Goal: Task Accomplishment & Management: Manage account settings

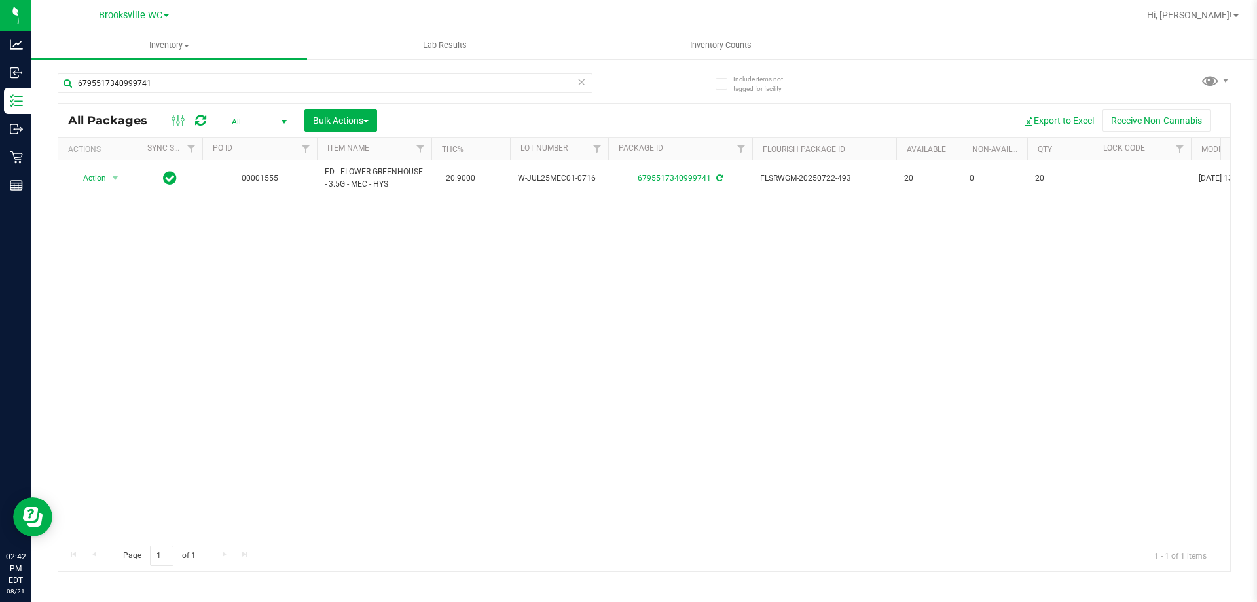
click at [236, 81] on input "6795517340999741" at bounding box center [325, 83] width 535 height 20
type input "1231504104325583"
click at [102, 177] on span "Action" at bounding box center [88, 185] width 35 height 18
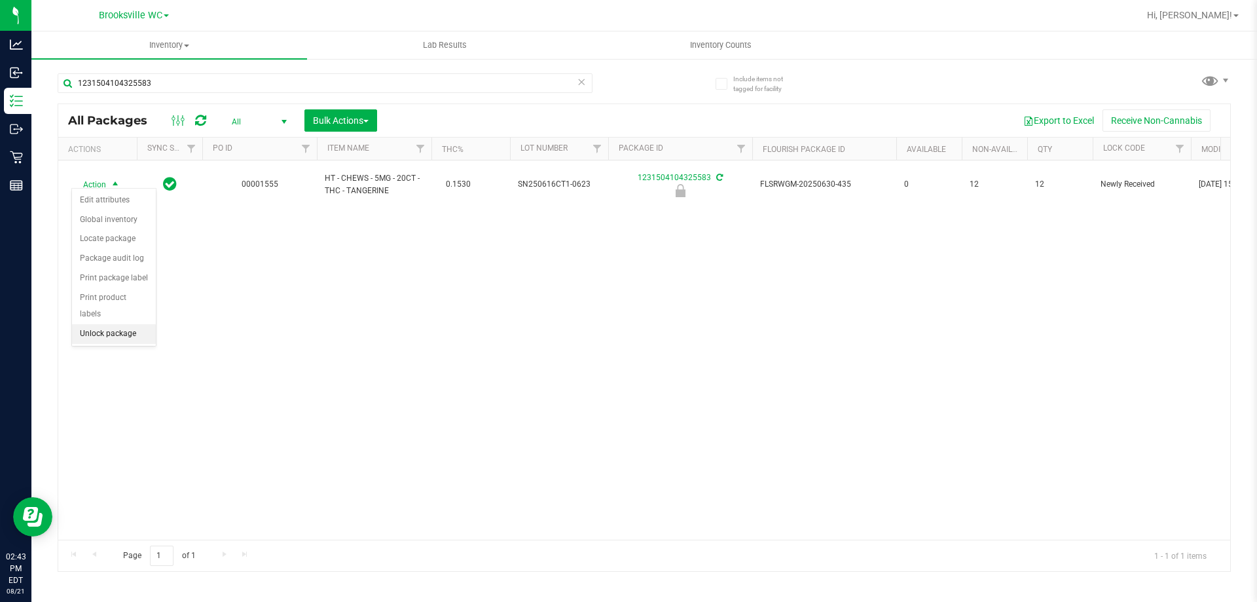
click at [124, 324] on li "Unlock package" at bounding box center [114, 334] width 84 height 20
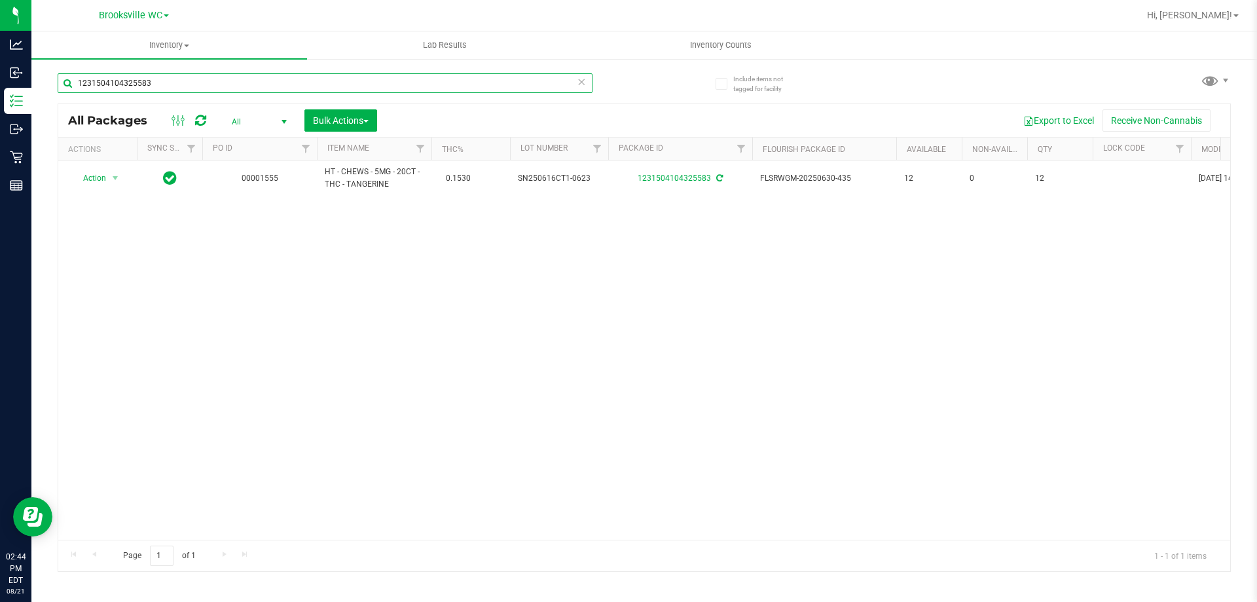
click at [418, 75] on input "1231504104325583" at bounding box center [325, 83] width 535 height 20
click at [418, 79] on input "1231504104325583" at bounding box center [325, 83] width 535 height 20
type input "3761770289099409"
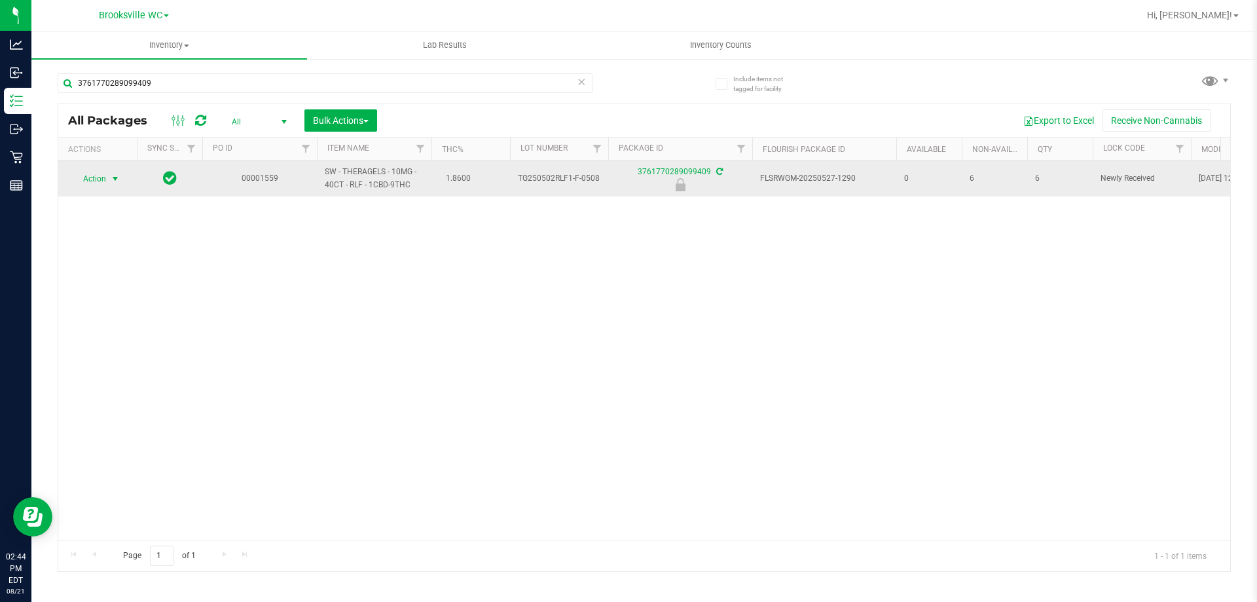
click at [103, 182] on span "Action" at bounding box center [88, 179] width 35 height 18
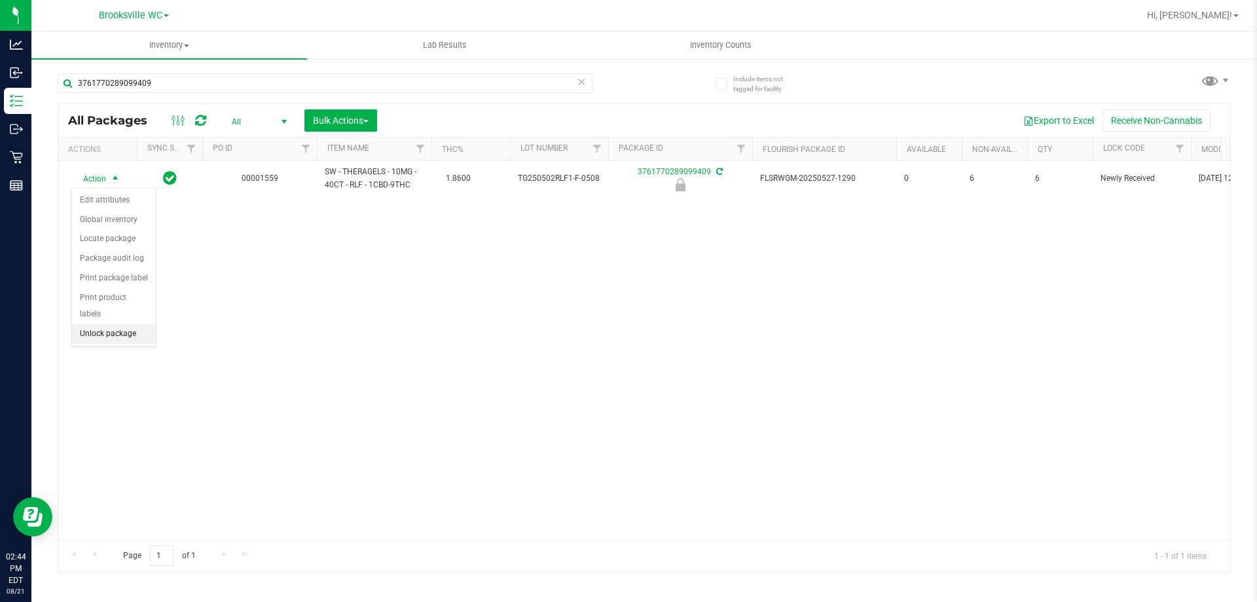
click at [103, 324] on li "Unlock package" at bounding box center [114, 334] width 84 height 20
click at [206, 71] on div "3761770289099409" at bounding box center [351, 83] width 587 height 42
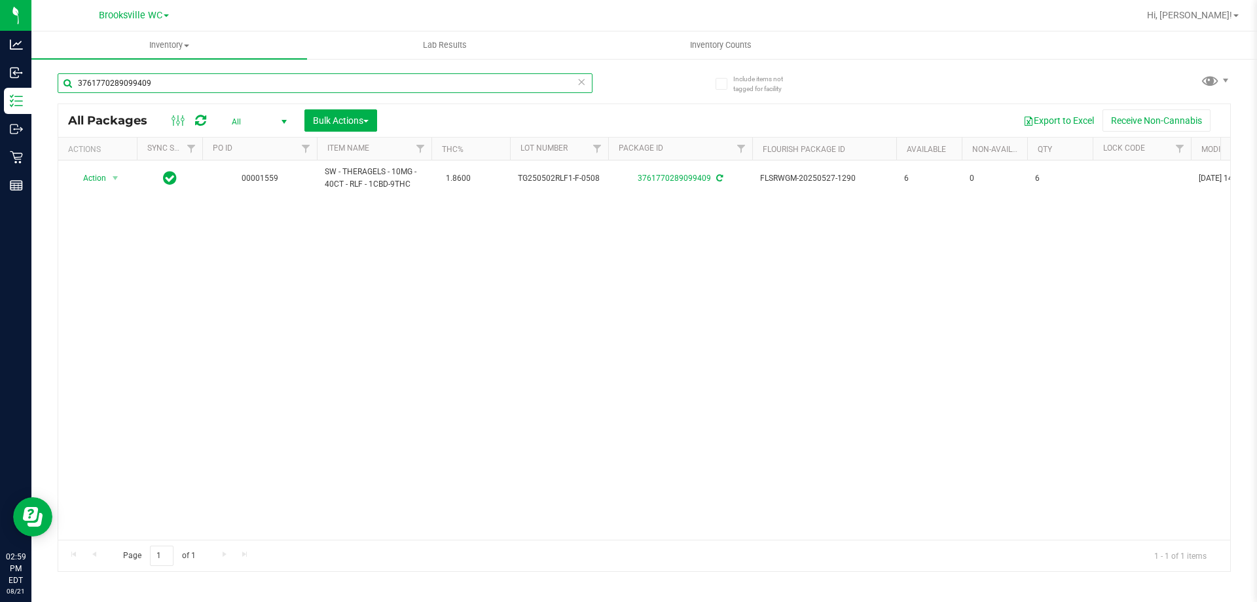
click at [207, 83] on input "3761770289099409" at bounding box center [325, 83] width 535 height 20
type input "9380154111420908"
click at [105, 177] on span "Action" at bounding box center [88, 179] width 35 height 18
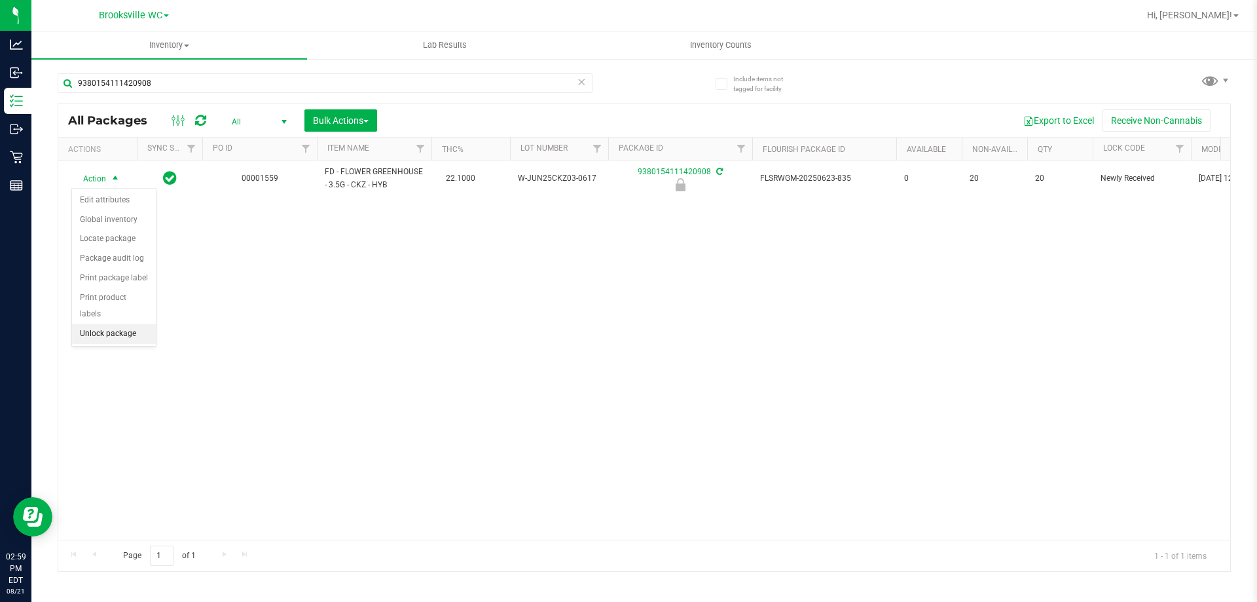
click at [103, 324] on li "Unlock package" at bounding box center [114, 334] width 84 height 20
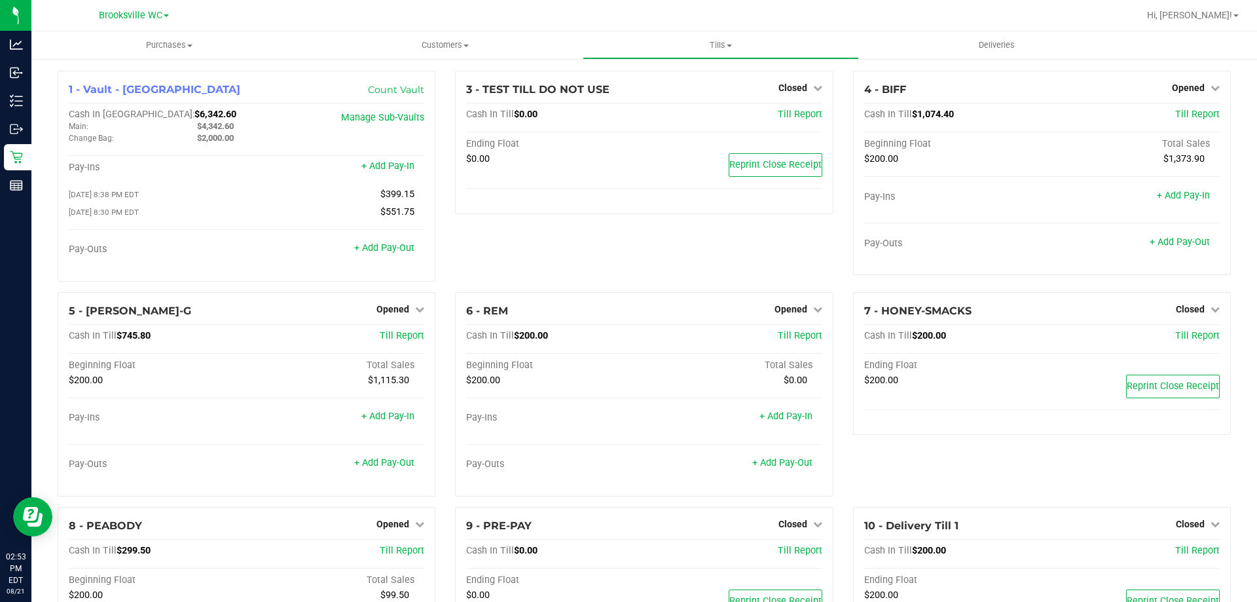
click at [556, 275] on div "3 - TEST TILL DO NOT USE Closed Open Till Cash In Till $0.00 Till Report Ending…" at bounding box center [644, 181] width 398 height 221
click at [658, 248] on div "3 - TEST TILL DO NOT USE Closed Open Till Cash In Till $0.00 Till Report Ending…" at bounding box center [644, 181] width 398 height 221
click at [382, 465] on link "+ Add Pay-Out" at bounding box center [384, 462] width 60 height 11
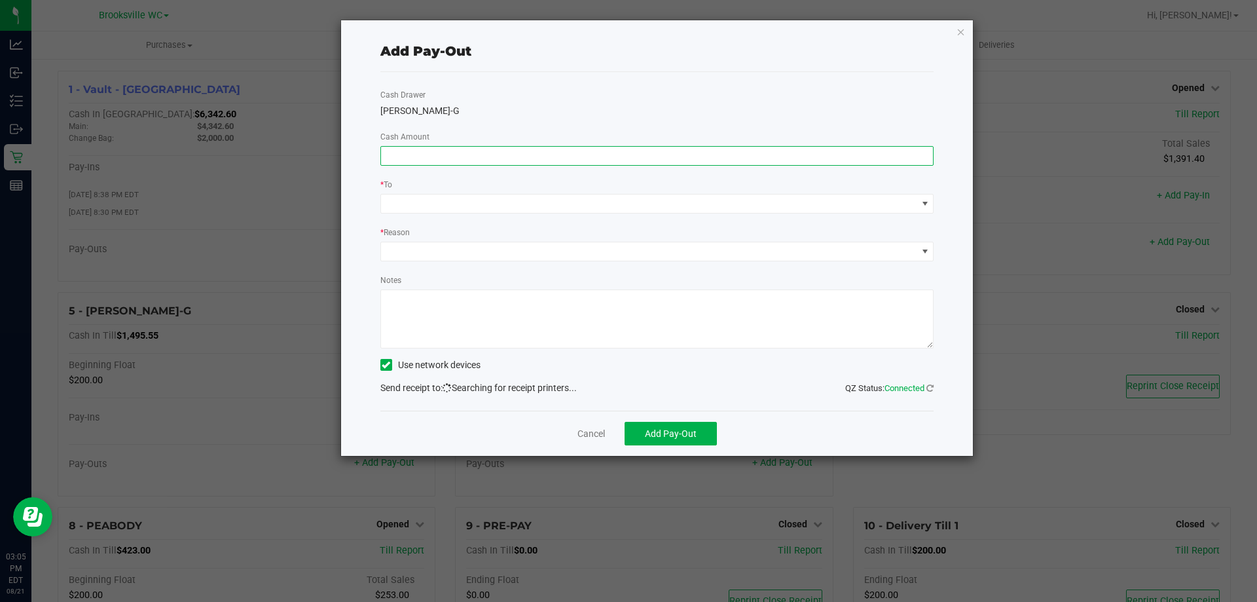
click at [572, 157] on input at bounding box center [657, 156] width 553 height 18
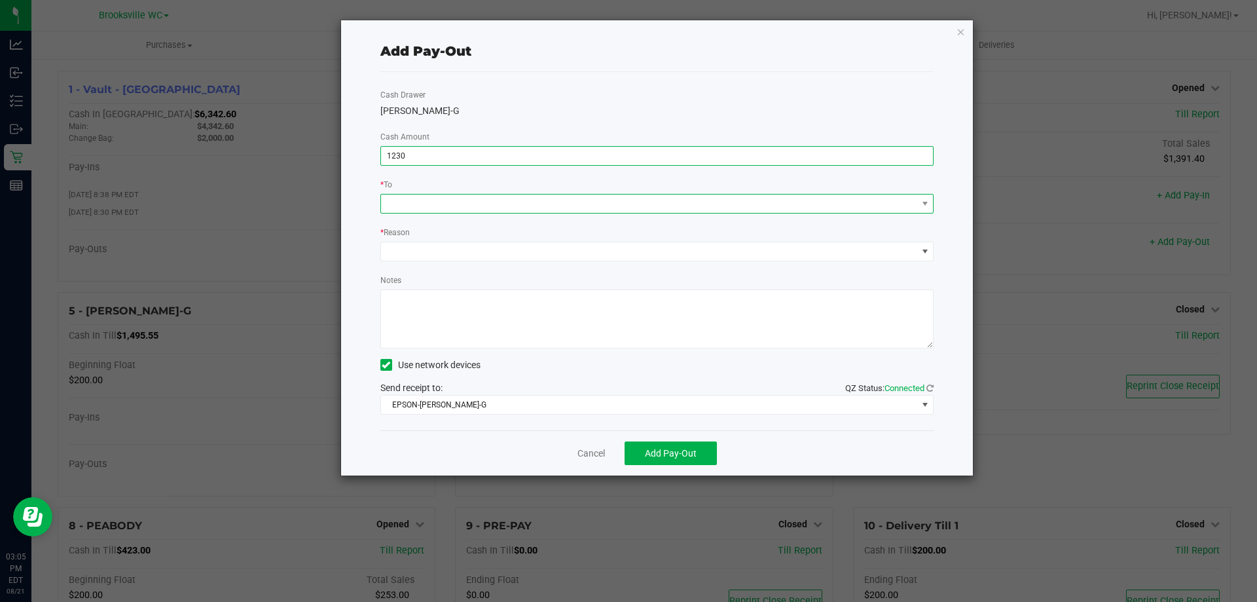
type input "$1,230.00"
click at [513, 204] on span at bounding box center [649, 204] width 536 height 18
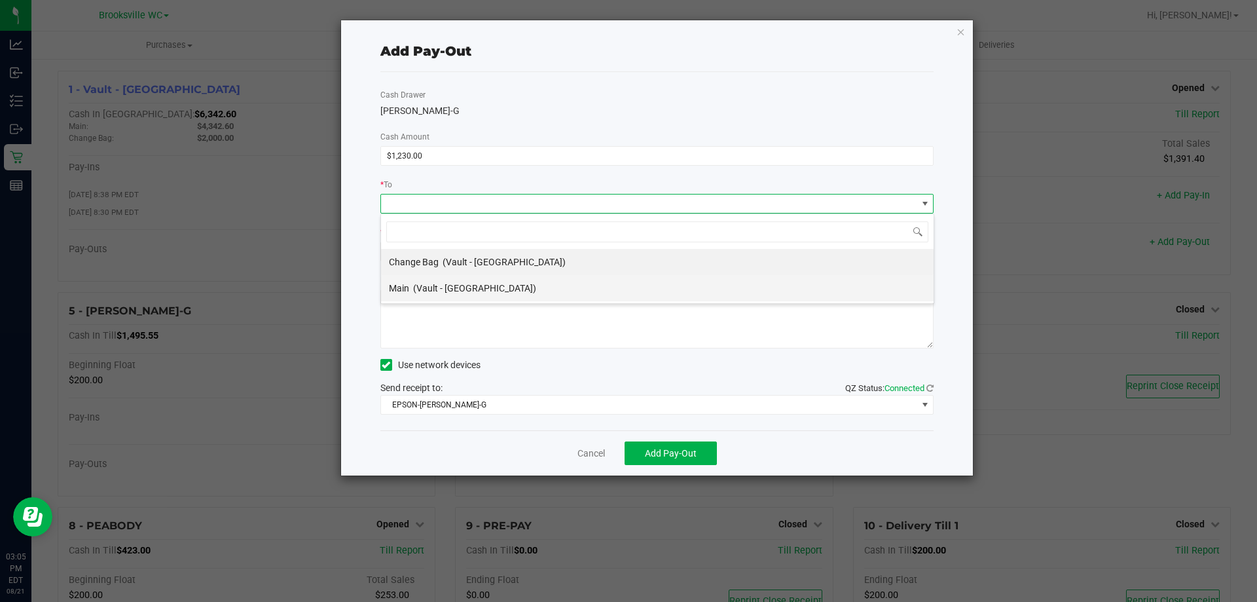
scroll to position [20, 553]
click at [493, 289] on span "(Vault - Brooksville)" at bounding box center [474, 288] width 123 height 10
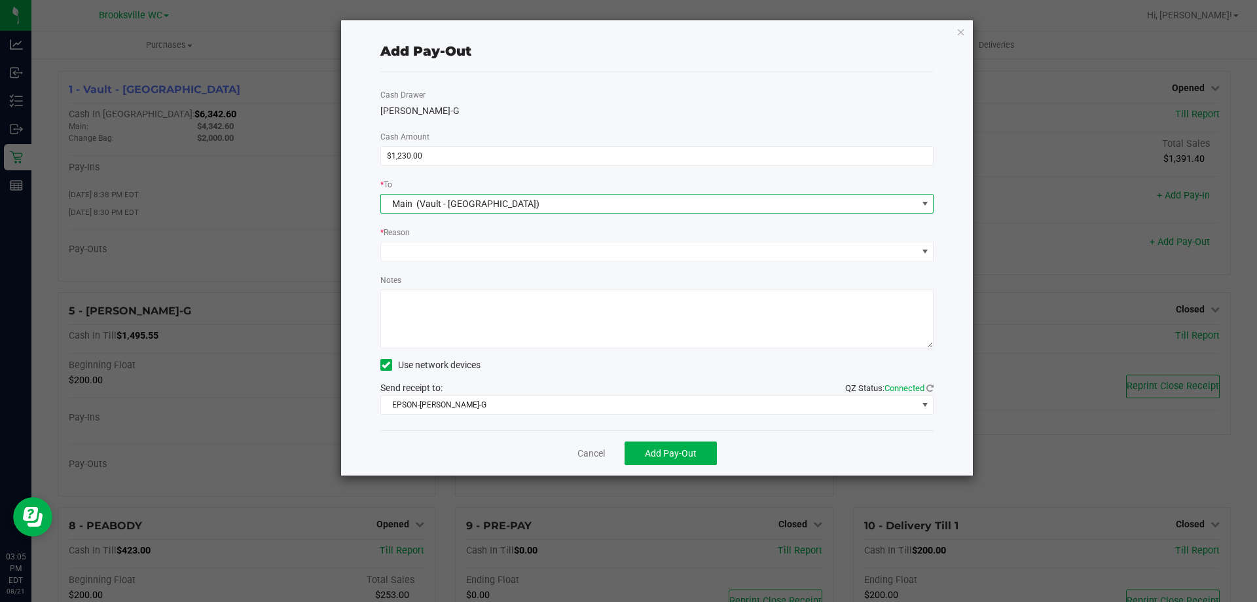
click at [496, 240] on div "* Reason" at bounding box center [658, 233] width 554 height 16
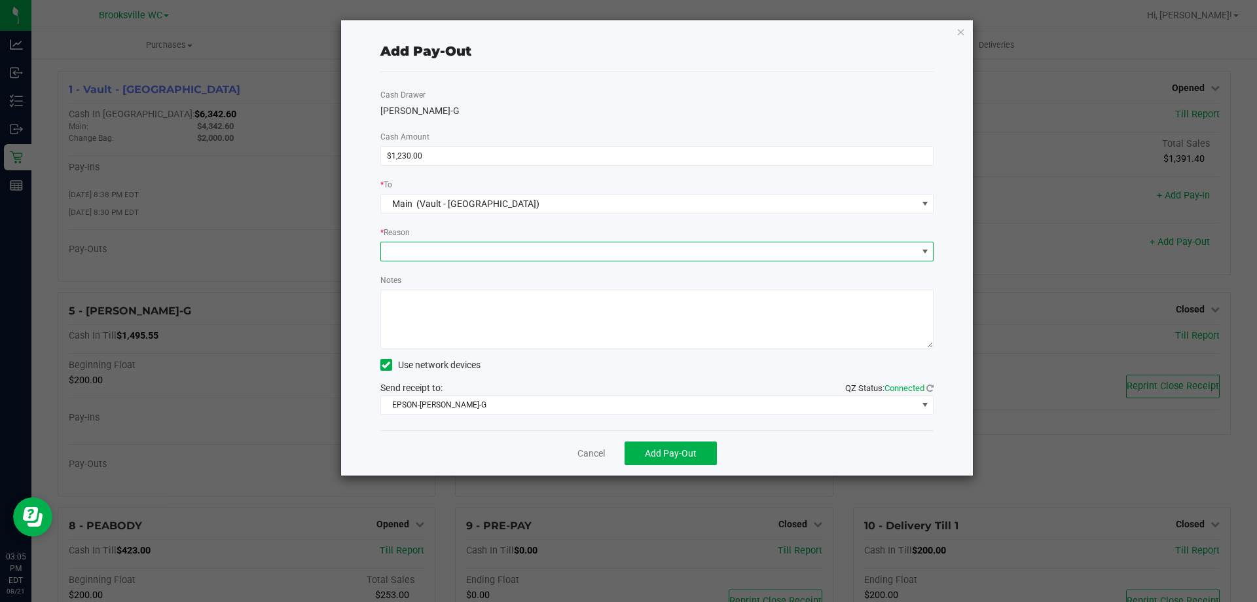
click at [494, 256] on span at bounding box center [649, 251] width 536 height 18
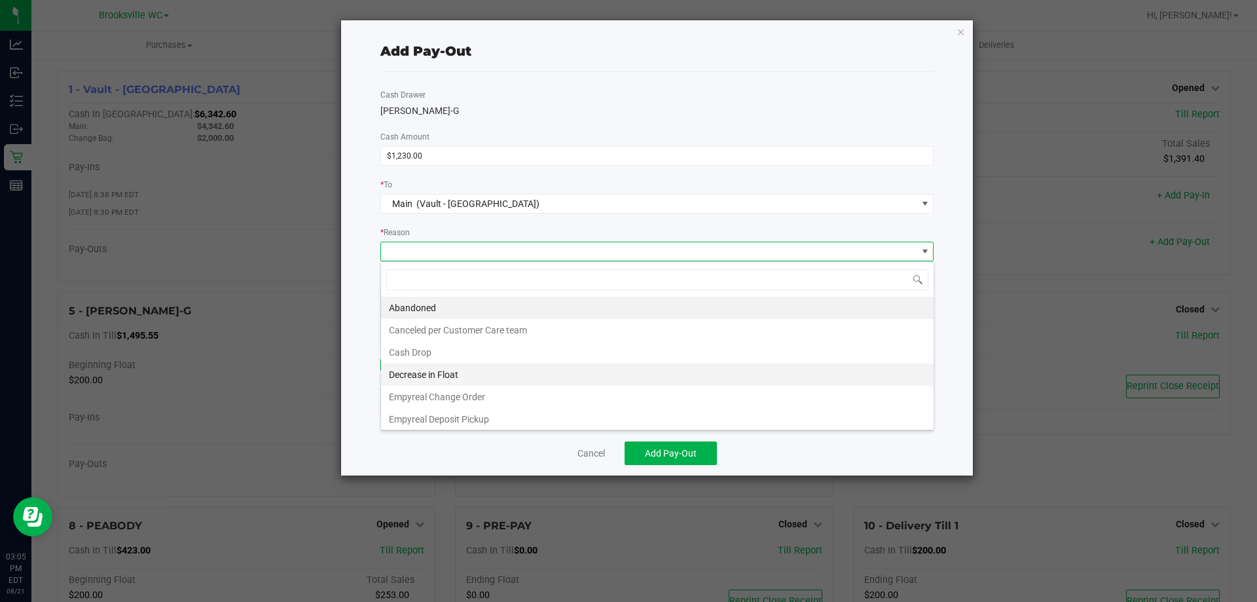
scroll to position [25, 0]
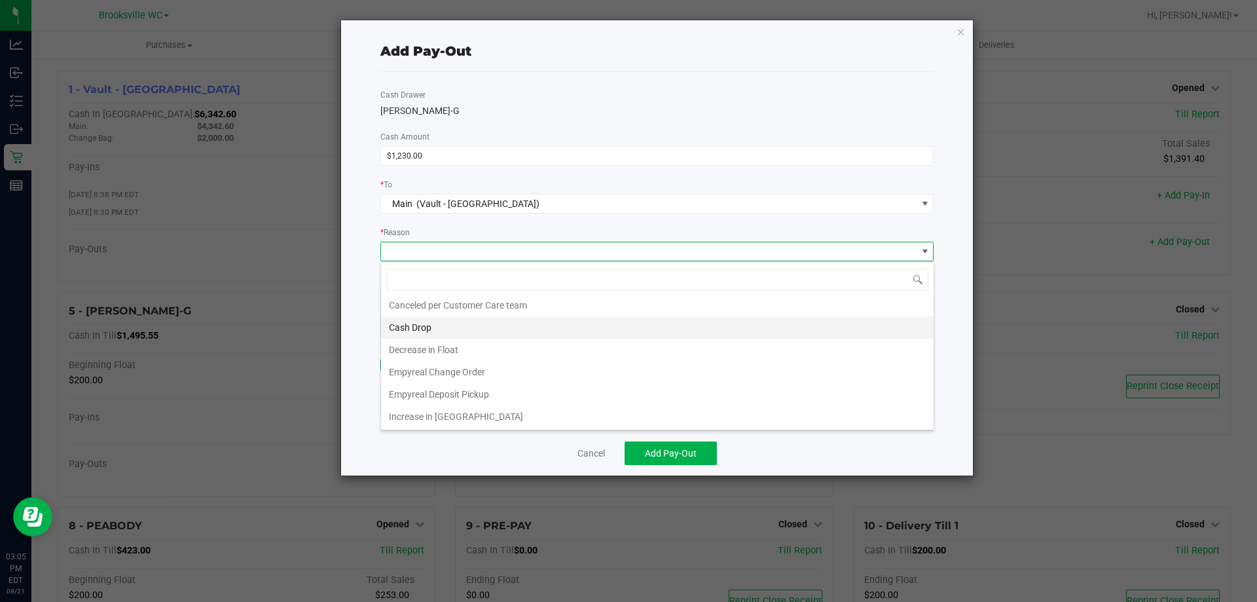
click at [463, 321] on li "Cash Drop" at bounding box center [657, 327] width 553 height 22
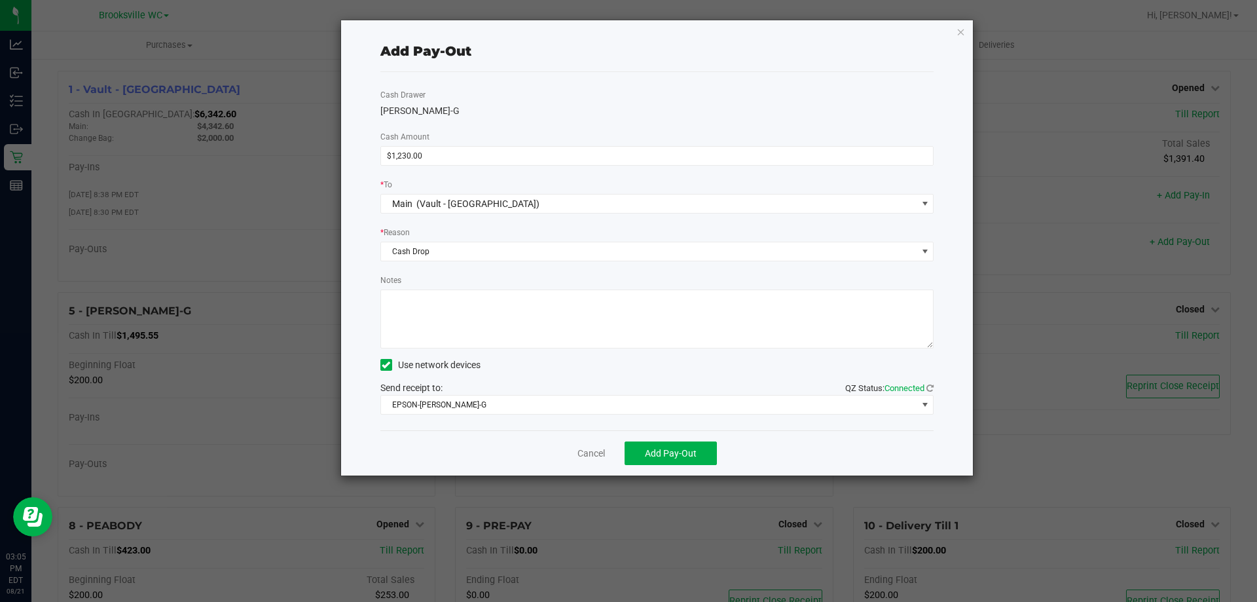
click at [485, 298] on textarea "Notes" at bounding box center [658, 318] width 554 height 59
type textarea "eb"
click at [540, 394] on div "Send receipt to: QZ Status: Connected EPSON-BECKY-G" at bounding box center [658, 397] width 554 height 33
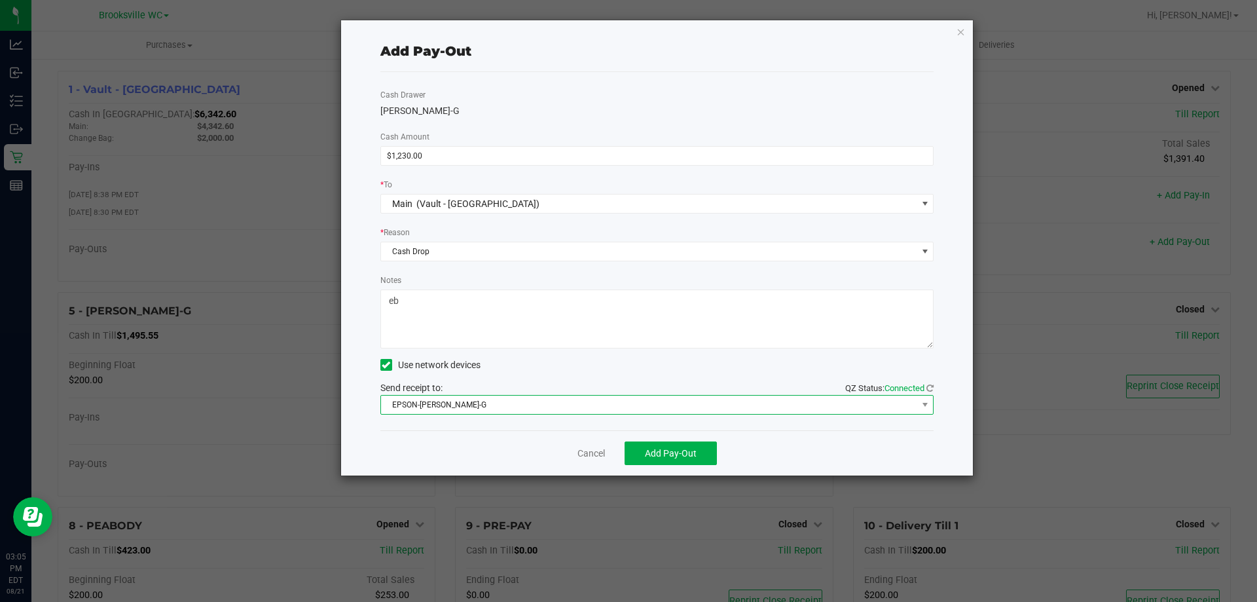
click at [538, 399] on span "EPSON-[PERSON_NAME]-G" at bounding box center [649, 405] width 536 height 18
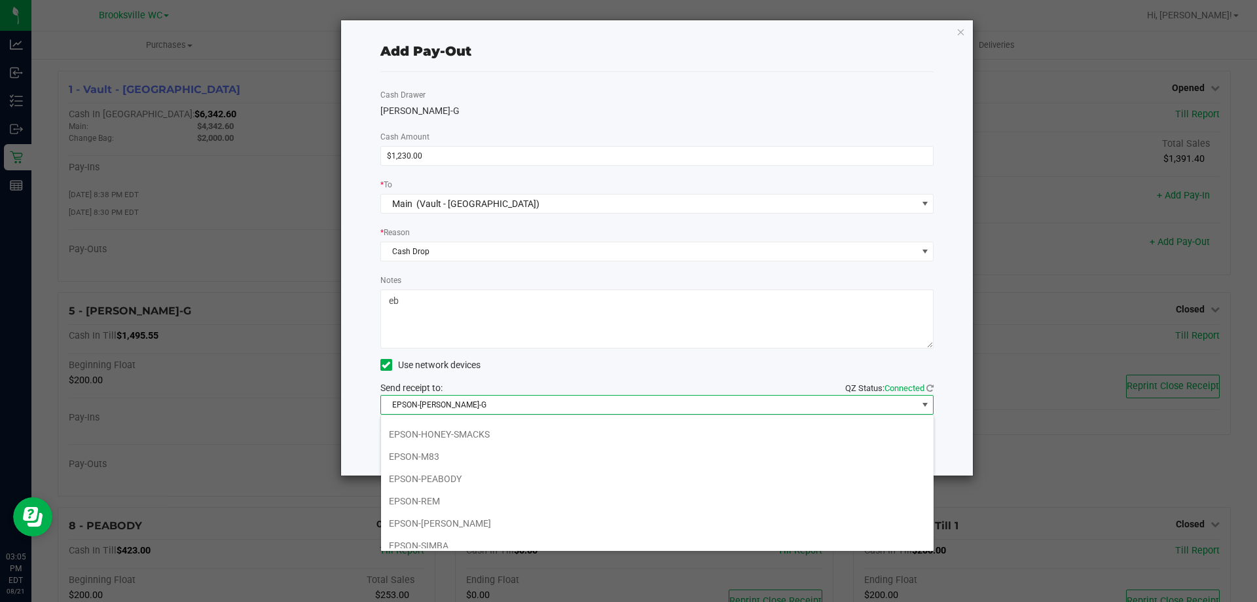
scroll to position [114, 0]
click at [501, 536] on li "EPSON-SMEE" at bounding box center [657, 537] width 553 height 22
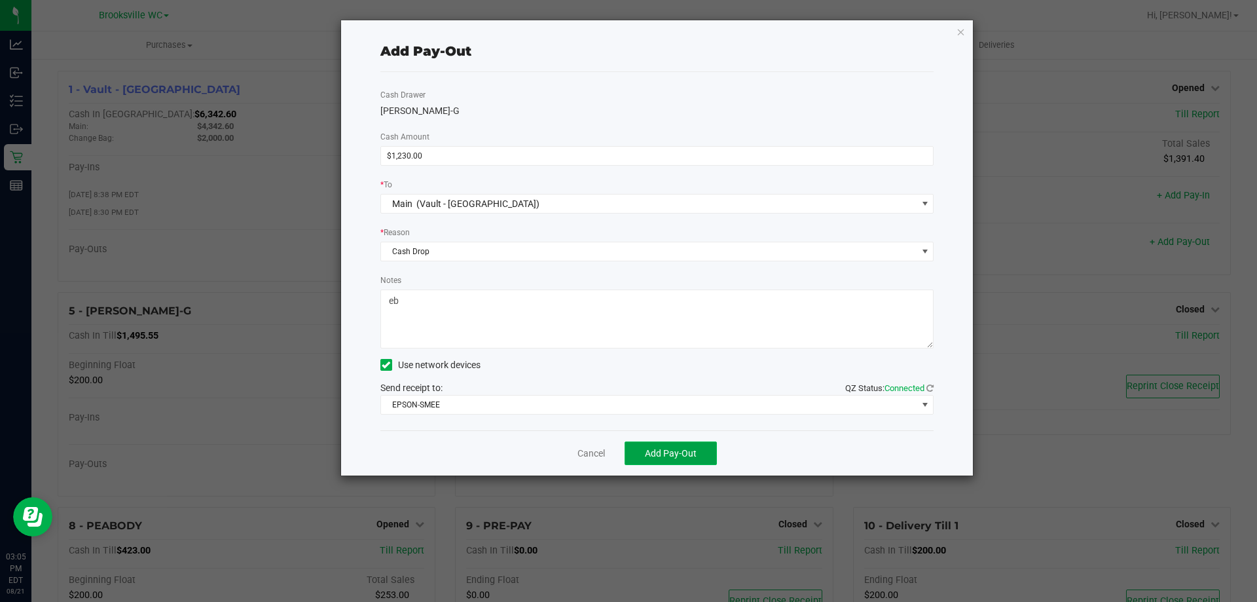
click at [693, 456] on span "Add Pay-Out" at bounding box center [671, 453] width 52 height 10
click at [579, 450] on link "Dismiss" at bounding box center [586, 454] width 31 height 14
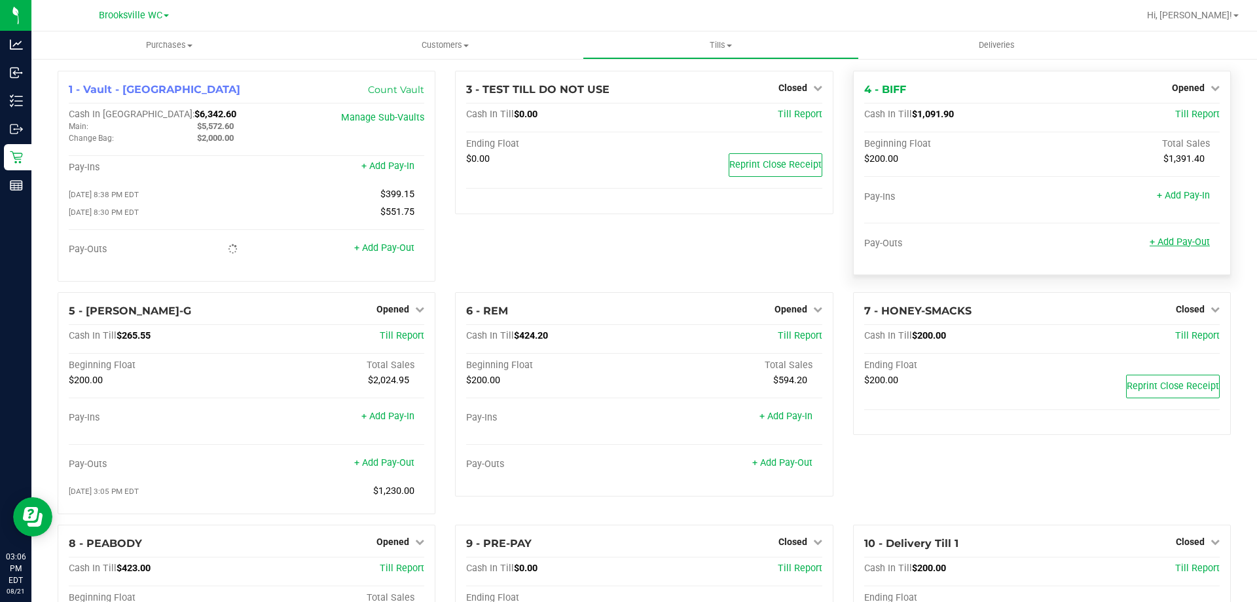
click at [1180, 241] on link "+ Add Pay-Out" at bounding box center [1180, 241] width 60 height 11
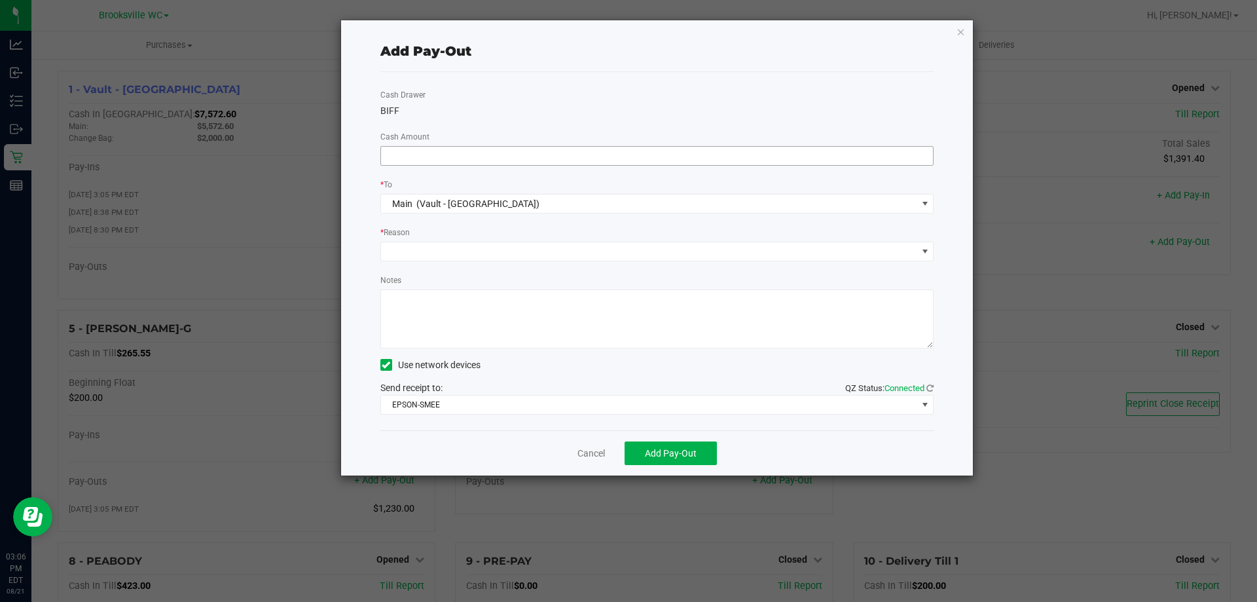
click at [748, 153] on input at bounding box center [657, 156] width 553 height 18
type input "$690.00"
click at [670, 266] on div "Cash Drawer BIFF Cash Amount $690.00 * To Main (Vault - Brooksville) * Reason N…" at bounding box center [658, 251] width 554 height 358
click at [660, 238] on div "* Reason" at bounding box center [658, 233] width 554 height 16
click at [660, 251] on span at bounding box center [649, 251] width 536 height 18
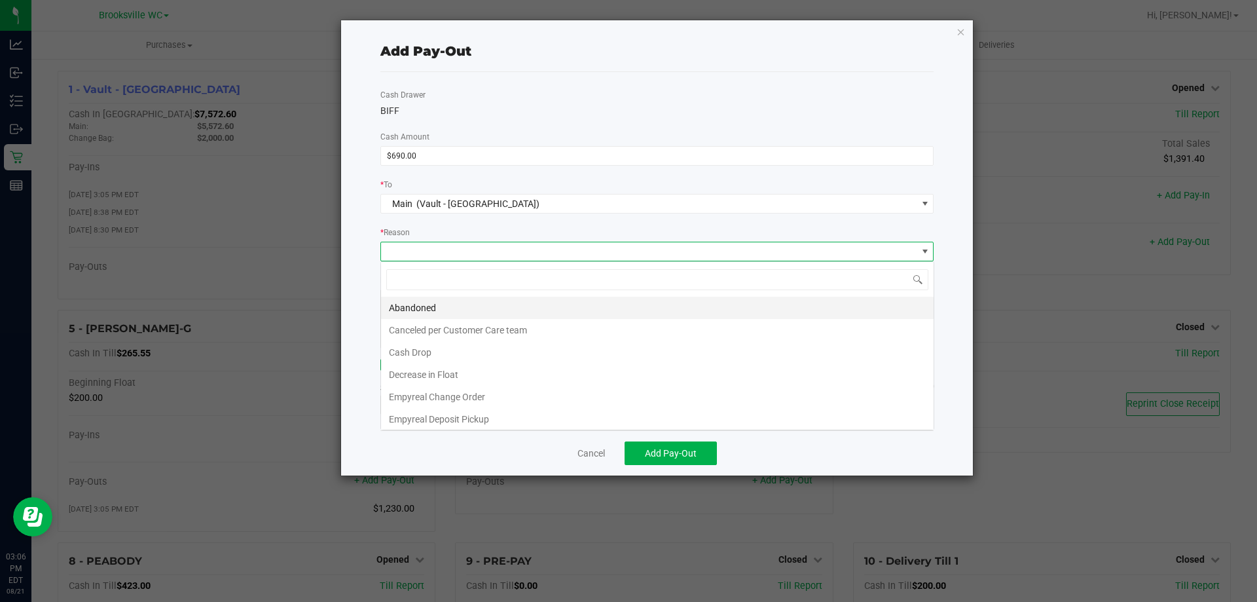
scroll to position [20, 553]
click at [402, 351] on li "Cash Drop" at bounding box center [657, 352] width 553 height 22
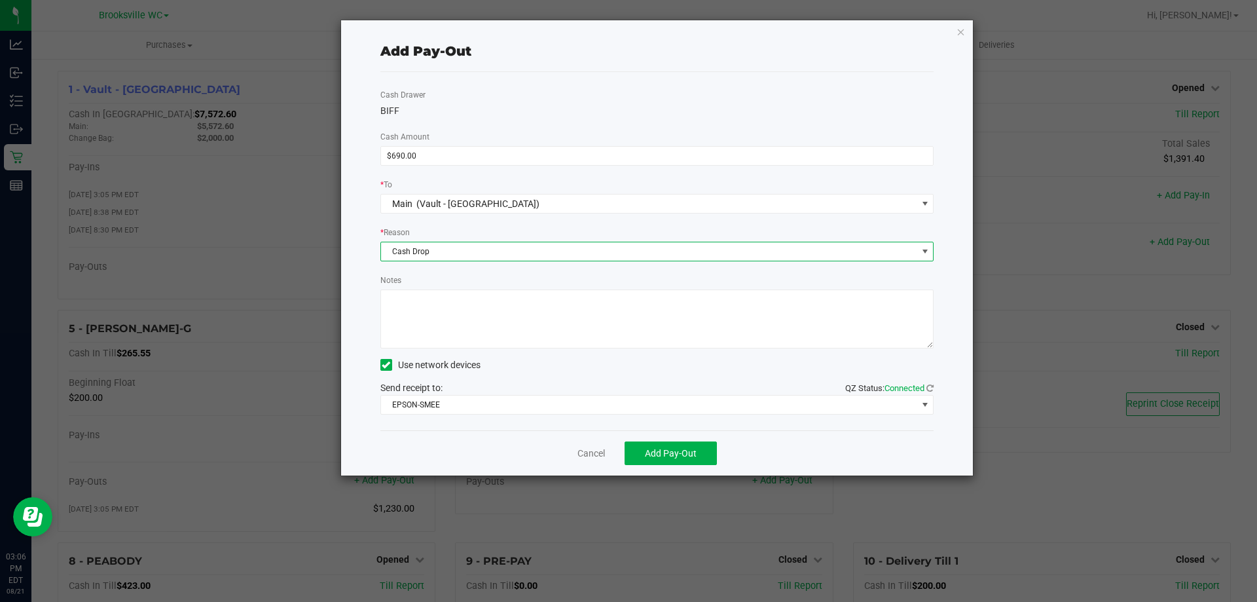
click at [438, 327] on textarea "Notes" at bounding box center [658, 318] width 554 height 59
type textarea "w"
type textarea "eb"
click at [697, 449] on button "Add Pay-Out" at bounding box center [671, 453] width 92 height 24
click at [365, 20] on ngb-modal-window "Add Pay-Out Cash Drawer BIFF Cash Amount $690.00 * To Main (Vault - Brooksville…" at bounding box center [633, 301] width 1267 height 602
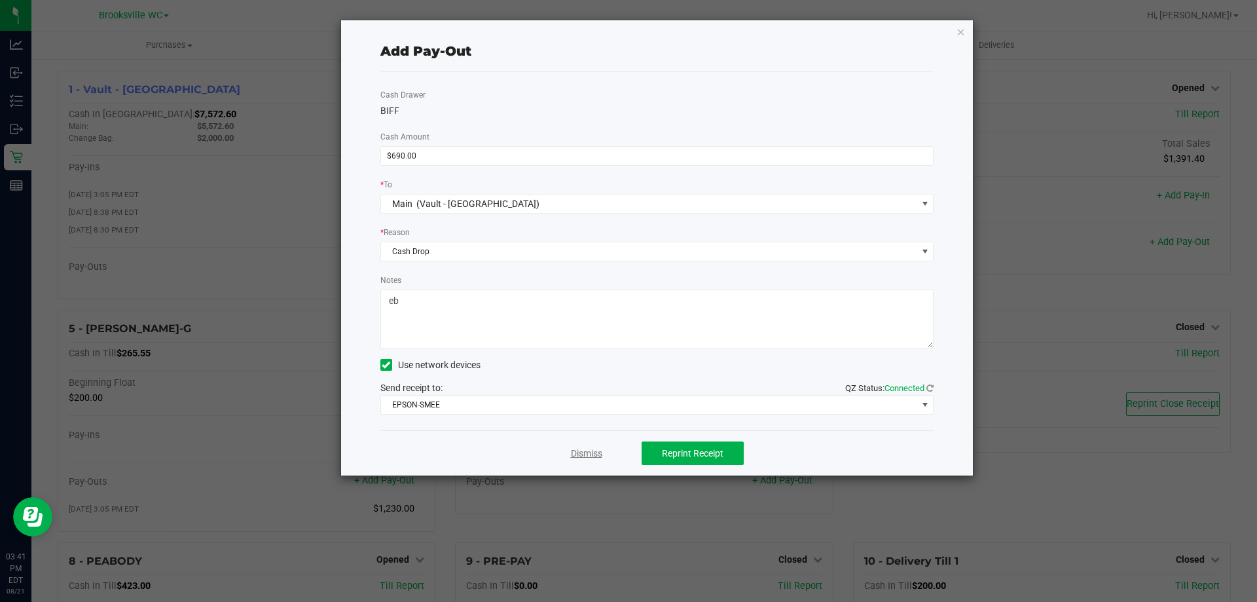
click at [577, 457] on link "Dismiss" at bounding box center [586, 454] width 31 height 14
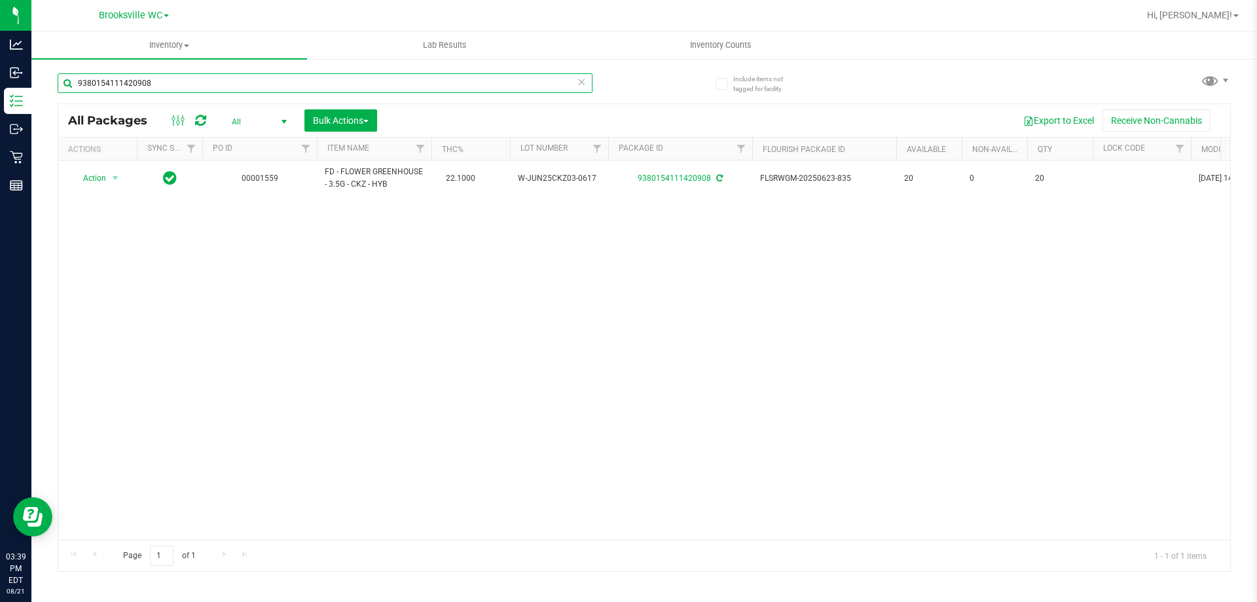
click at [234, 84] on input "9380154111420908" at bounding box center [325, 83] width 535 height 20
type input "6386199204714105"
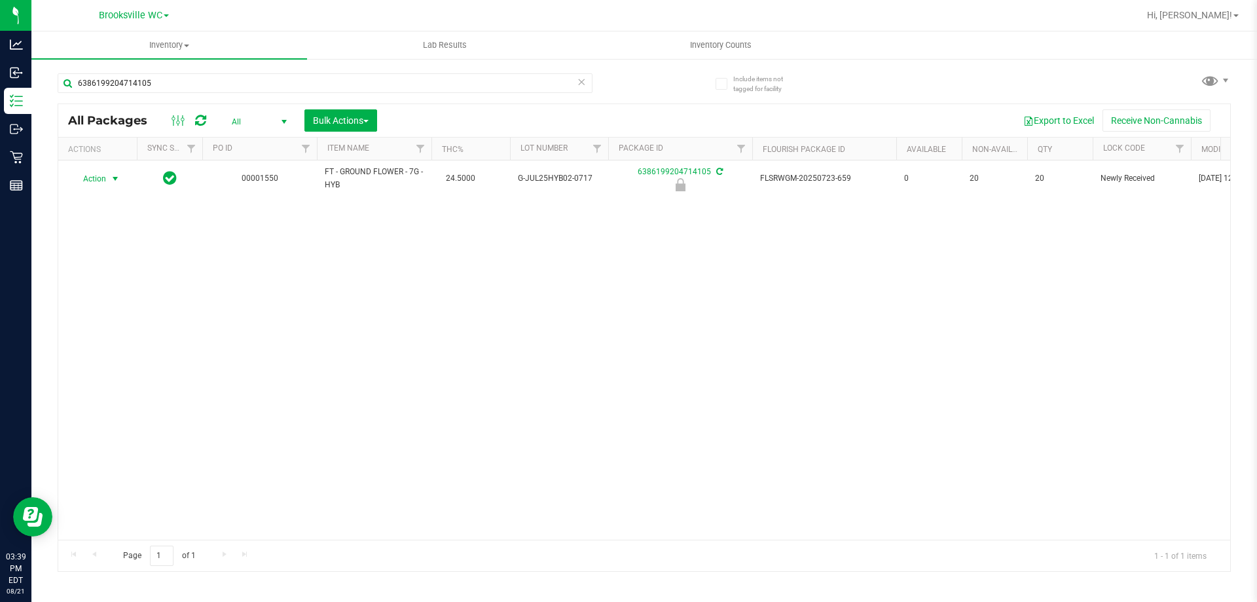
click at [107, 178] on span "select" at bounding box center [115, 179] width 16 height 18
drag, startPoint x: 121, startPoint y: 314, endPoint x: 88, endPoint y: 294, distance: 38.8
click at [121, 324] on li "Unlock package" at bounding box center [114, 334] width 84 height 20
click at [269, 81] on input "6386199204714105" at bounding box center [325, 83] width 535 height 20
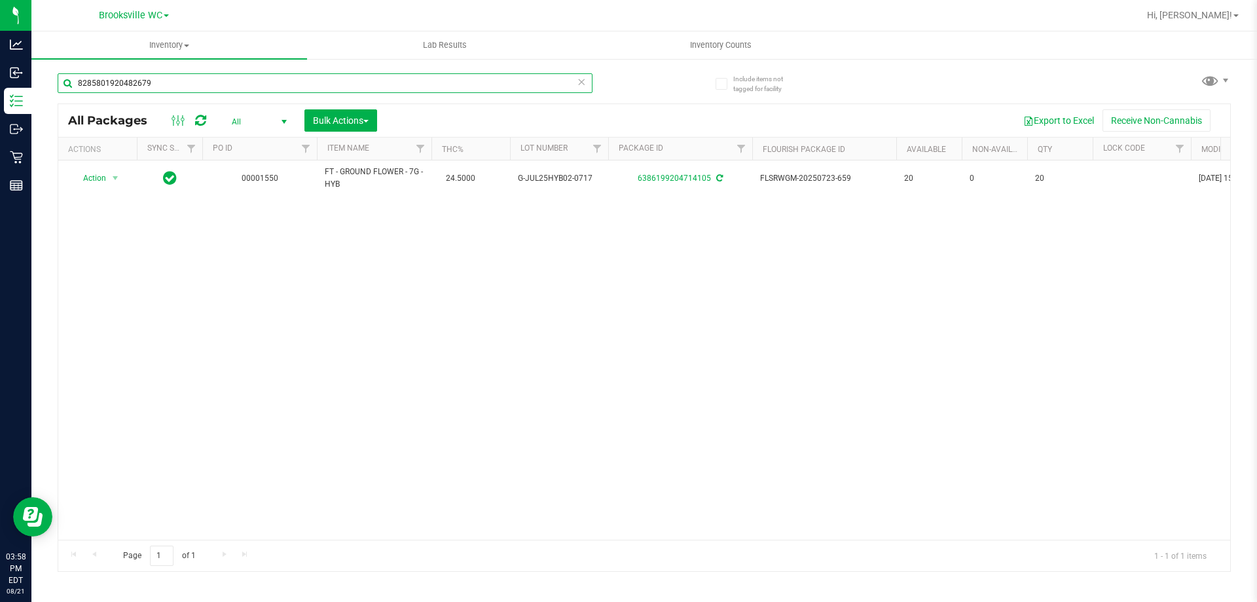
type input "8285801920482679"
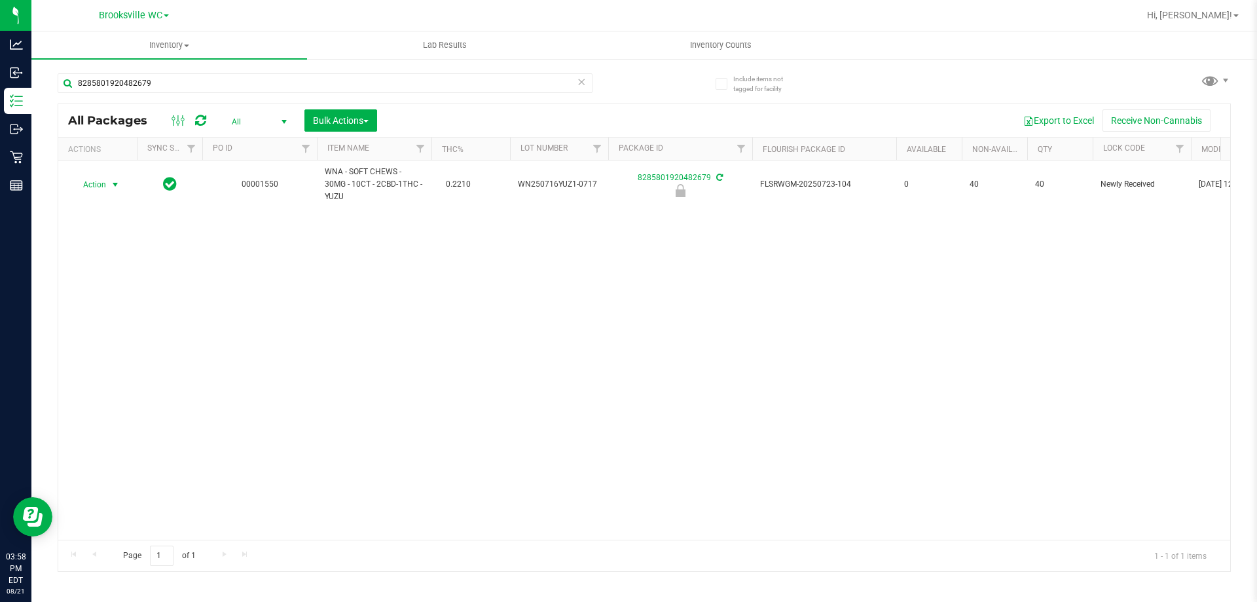
click at [108, 176] on span "select" at bounding box center [115, 185] width 16 height 18
click at [108, 324] on li "Unlock package" at bounding box center [114, 334] width 84 height 20
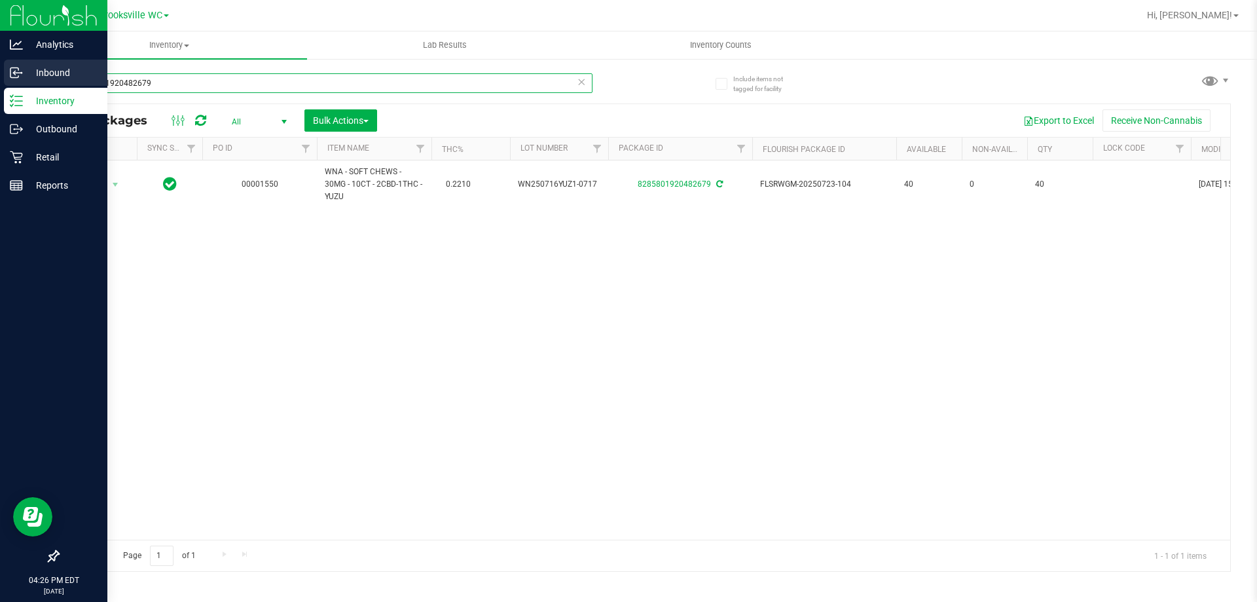
drag, startPoint x: 175, startPoint y: 88, endPoint x: 0, endPoint y: 77, distance: 175.2
click at [0, 97] on div "Analytics Inbound Inventory Outbound Retail Reports 04:26 PM EDT 08/21/2025 08/…" at bounding box center [628, 301] width 1257 height 602
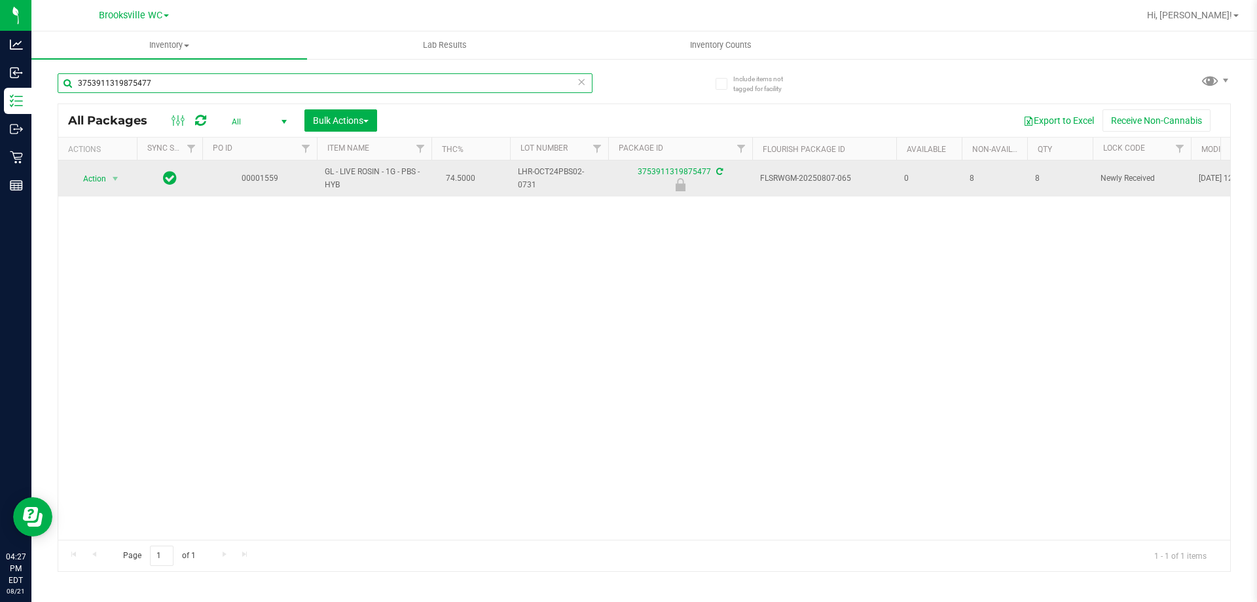
type input "3753911319875477"
click at [86, 171] on td "Action Action Edit attributes Global inventory Locate package Package audit log…" at bounding box center [97, 178] width 79 height 36
click at [91, 174] on span "Action" at bounding box center [88, 179] width 35 height 18
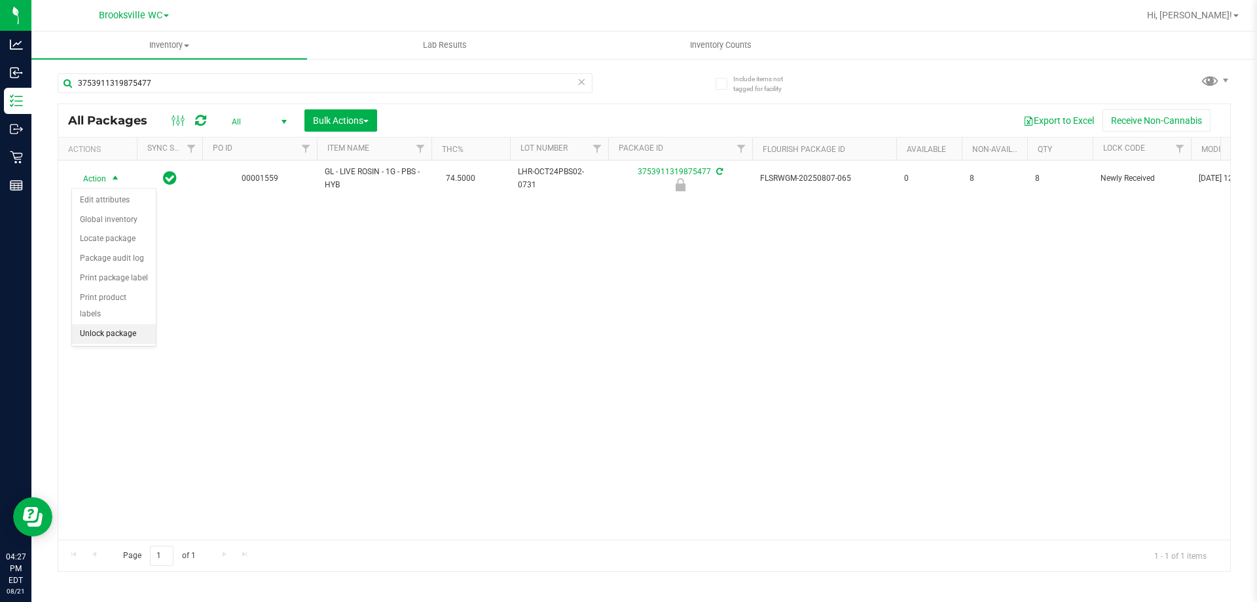
click at [105, 324] on li "Unlock package" at bounding box center [114, 334] width 84 height 20
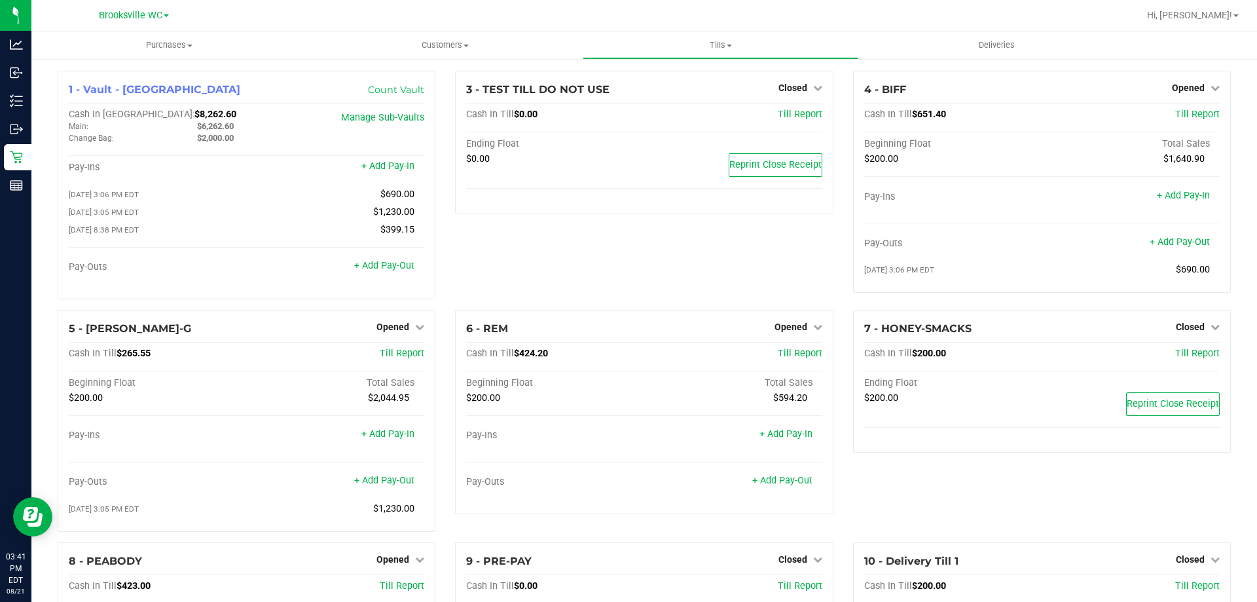
click at [761, 284] on div "3 - TEST TILL DO NOT USE Closed Open Till Cash In Till $0.00 Till Report Ending…" at bounding box center [644, 190] width 398 height 239
click at [794, 324] on div "Opened" at bounding box center [799, 327] width 48 height 16
click at [791, 332] on span "Opened" at bounding box center [791, 327] width 33 height 10
click at [787, 349] on div "Close Till" at bounding box center [792, 354] width 97 height 16
click at [787, 353] on link "Close Till" at bounding box center [792, 353] width 35 height 10
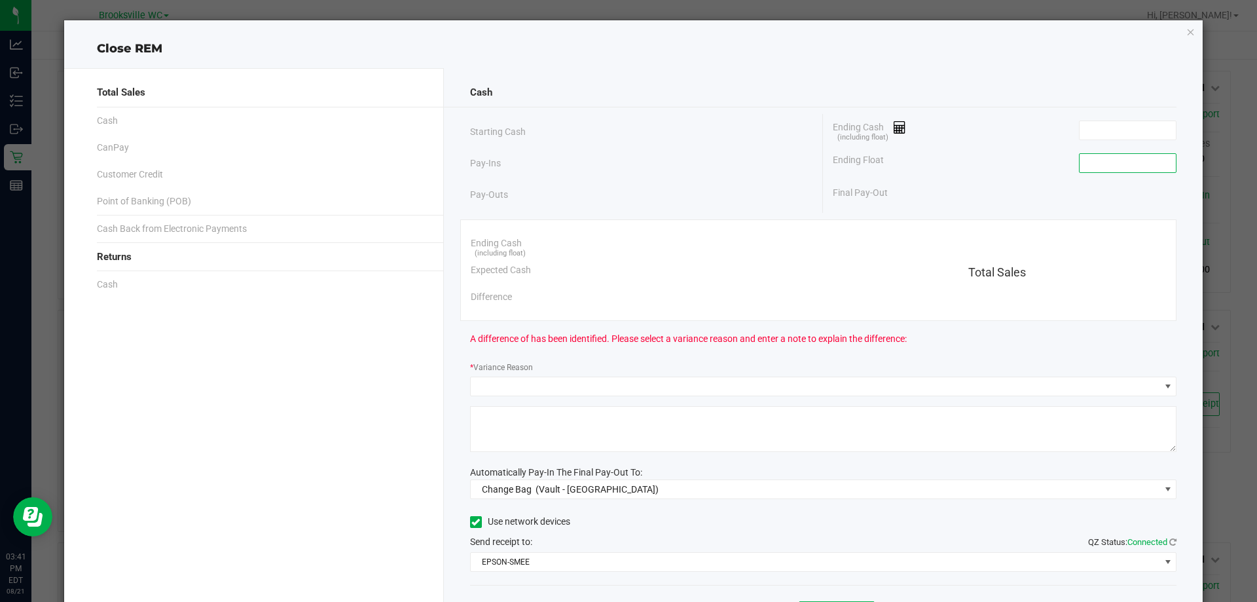
click at [1116, 170] on input at bounding box center [1128, 163] width 96 height 18
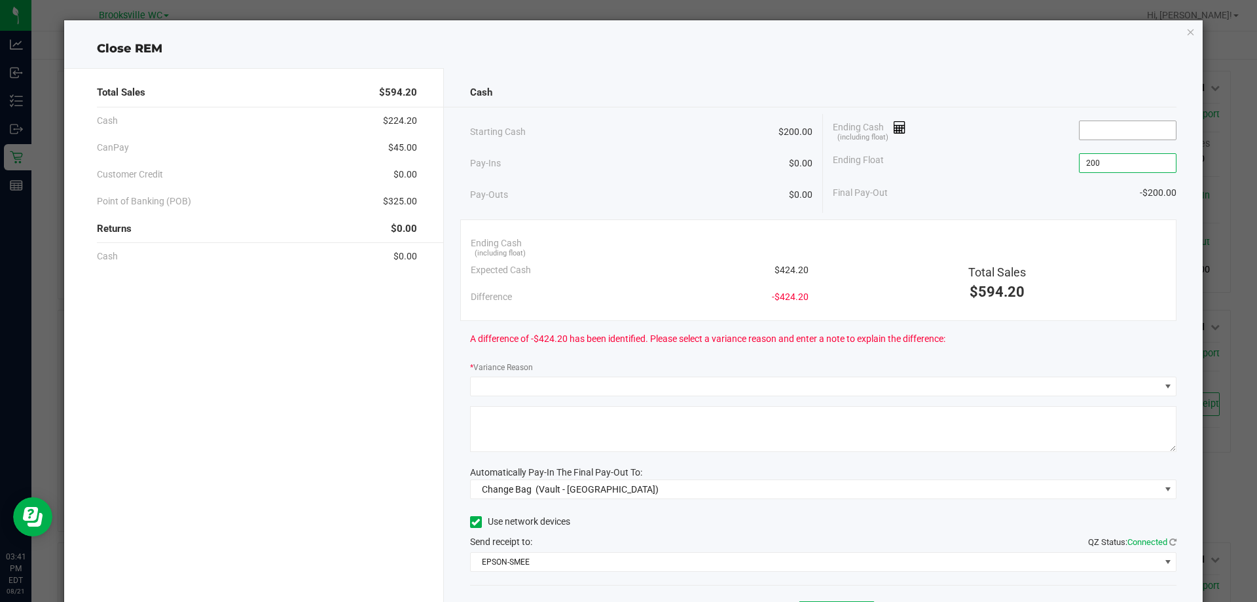
type input "$200.00"
click at [1093, 128] on input at bounding box center [1128, 130] width 96 height 18
click at [542, 491] on span "(Vault - [GEOGRAPHIC_DATA])" at bounding box center [597, 489] width 123 height 10
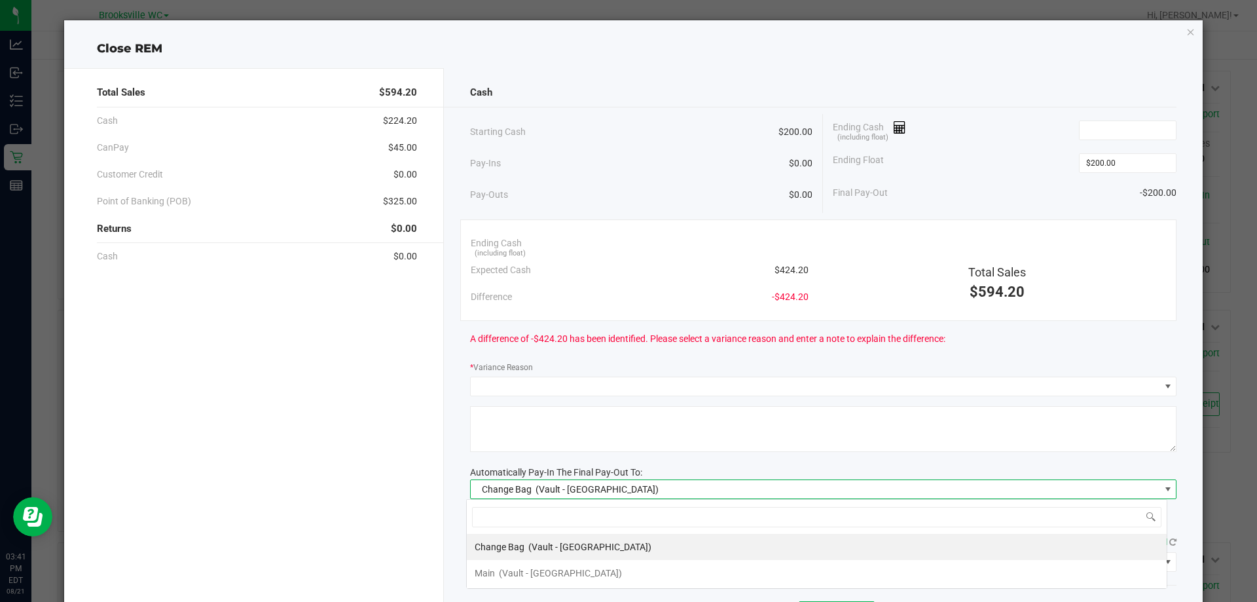
scroll to position [20, 701]
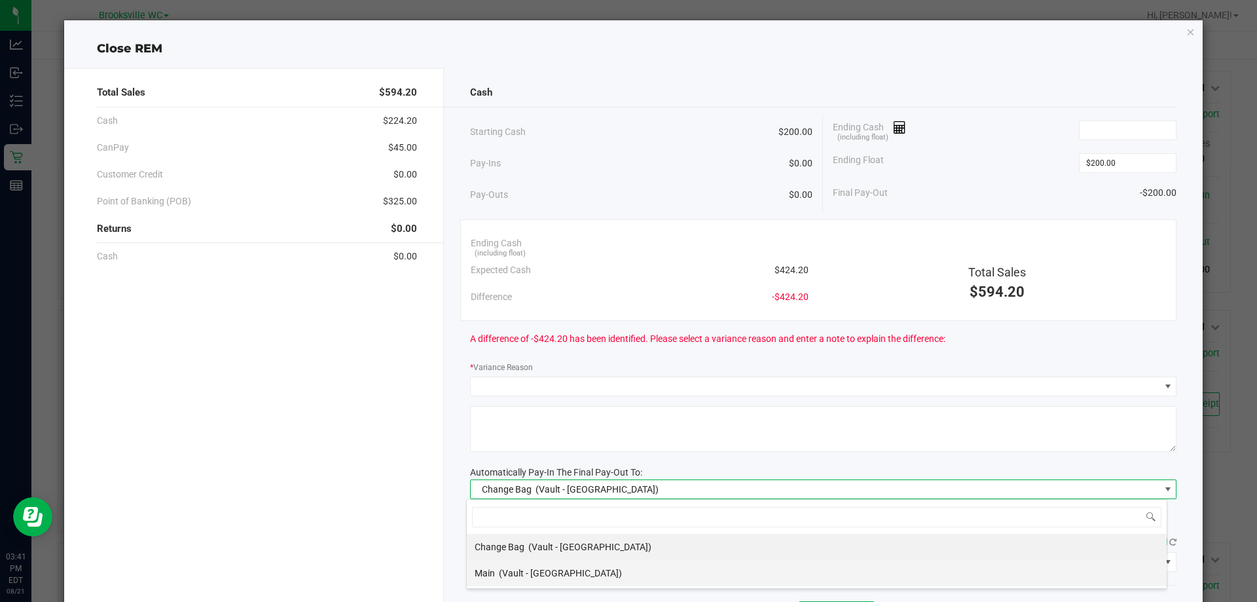
click at [532, 575] on span "(Vault - Brooksville)" at bounding box center [560, 573] width 123 height 10
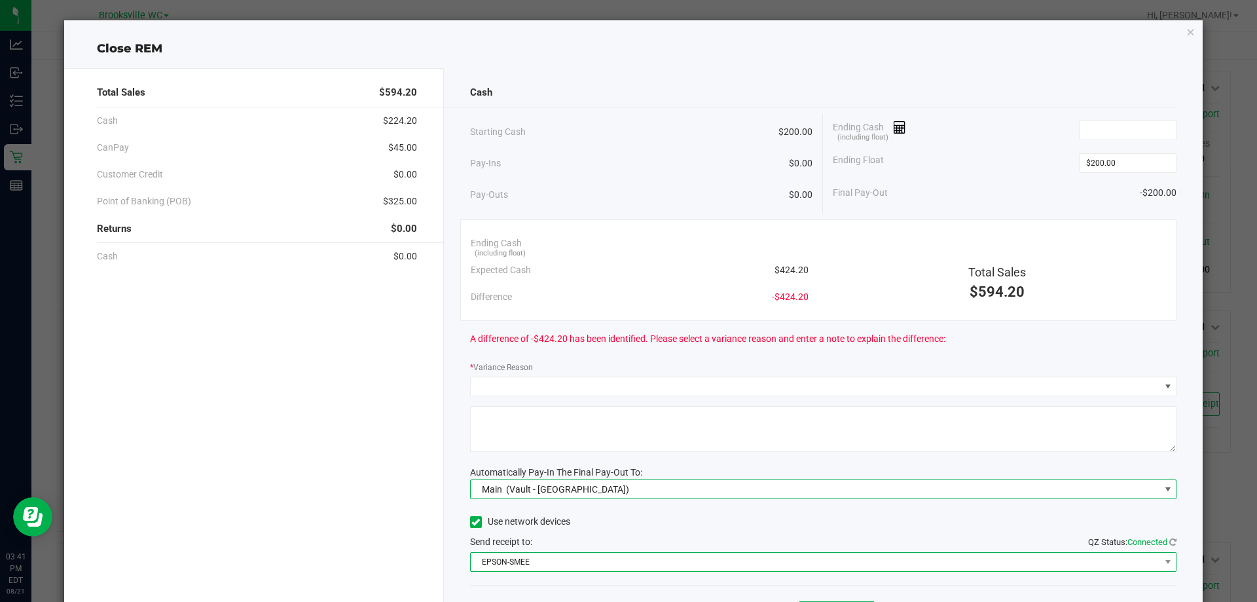
click at [528, 567] on span "EPSON-SMEE" at bounding box center [816, 562] width 690 height 18
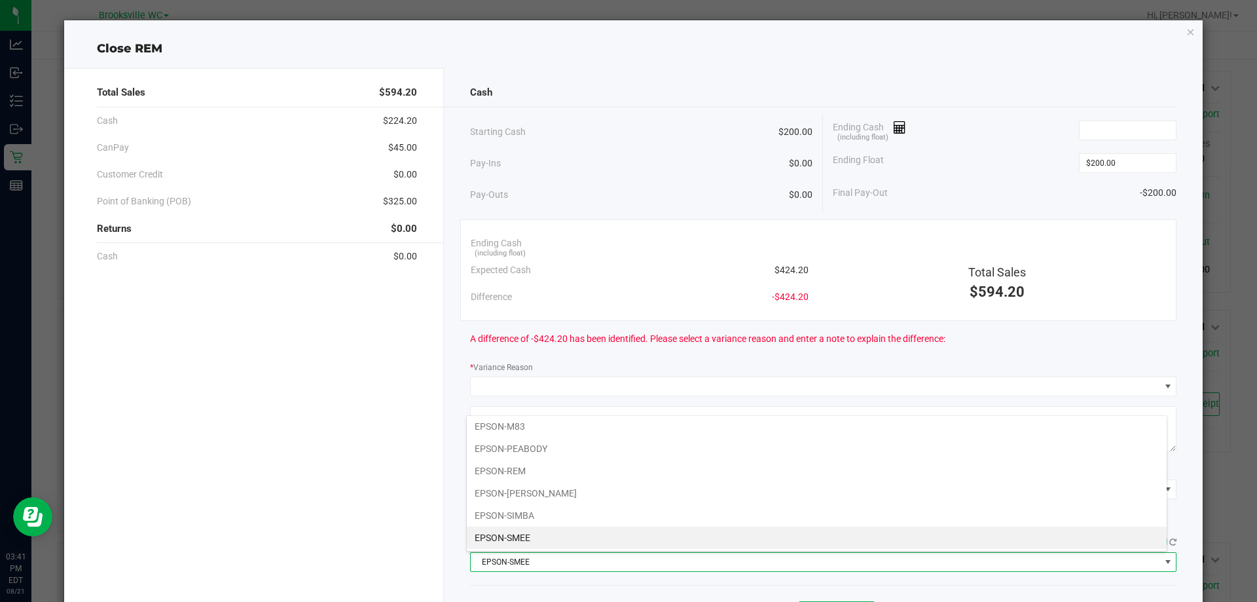
click at [523, 541] on li "EPSON-SMEE" at bounding box center [817, 538] width 700 height 22
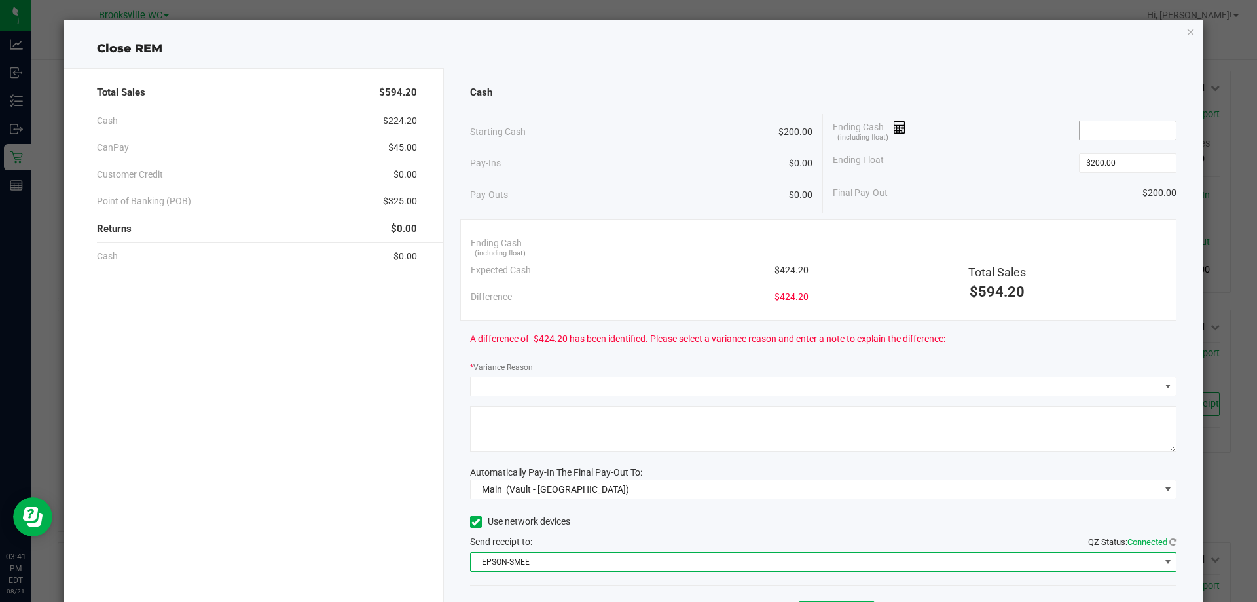
click at [1119, 130] on input at bounding box center [1128, 130] width 96 height 18
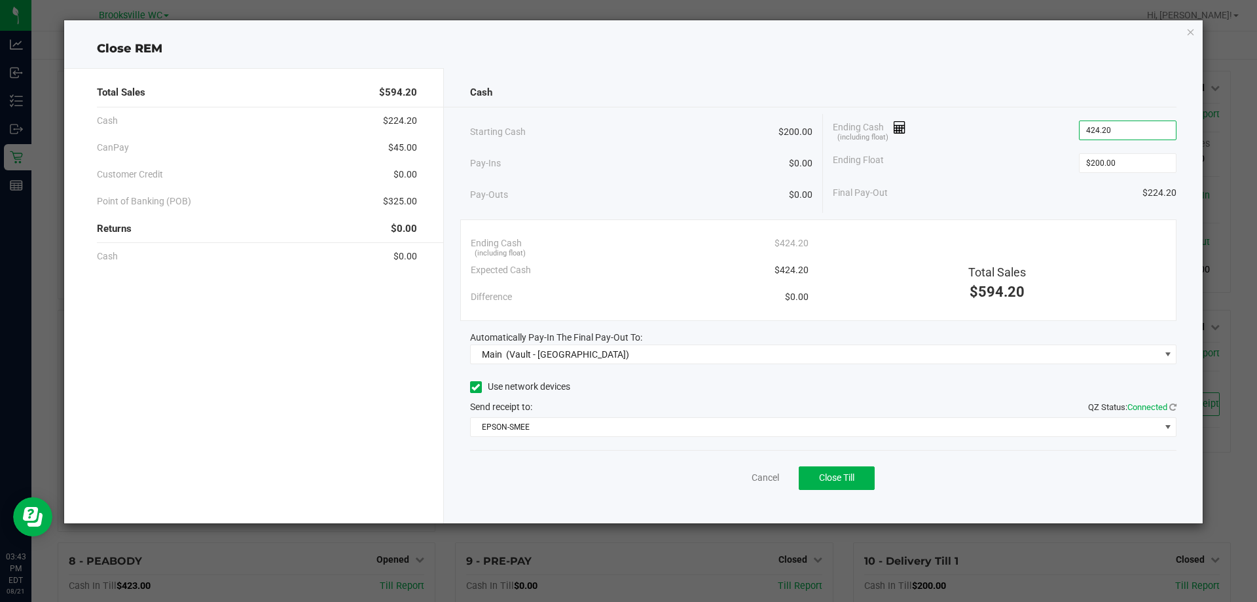
type input "$424.20"
click at [942, 157] on div "Ending Float $200.00" at bounding box center [1005, 163] width 344 height 33
click at [861, 479] on button "Close Till" at bounding box center [837, 478] width 76 height 24
click at [748, 475] on link "Dismiss" at bounding box center [736, 478] width 31 height 14
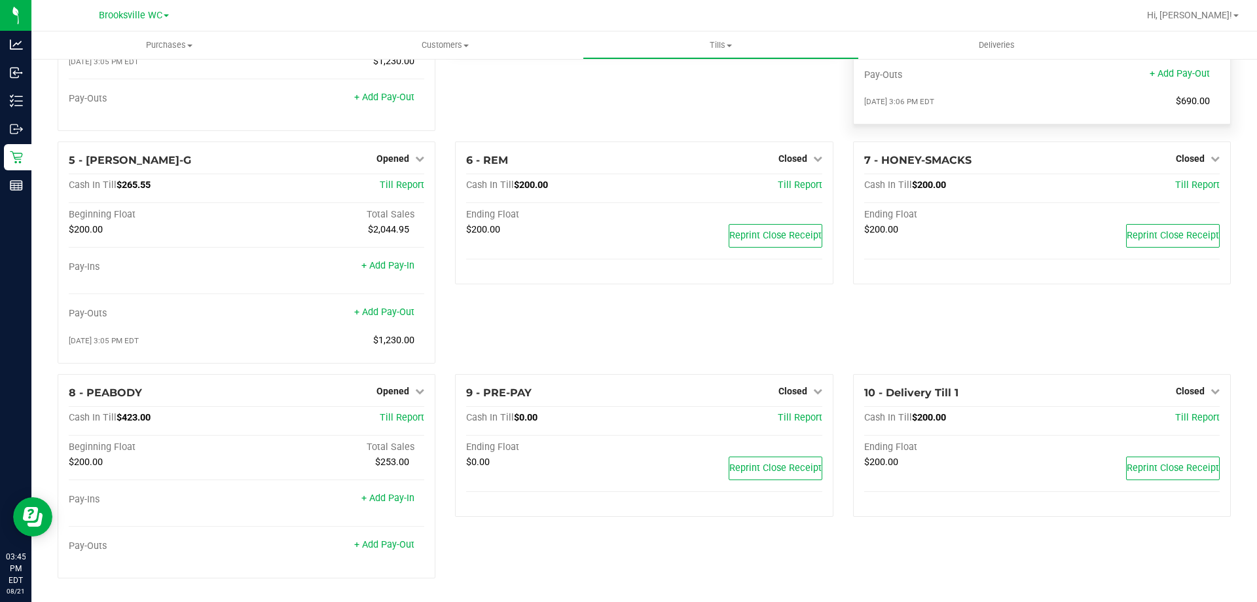
scroll to position [41, 0]
